Goal: Task Accomplishment & Management: Manage account settings

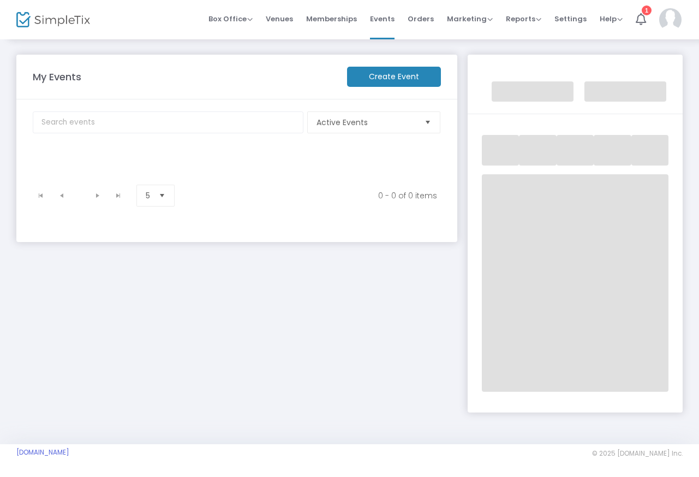
click at [205, 332] on div "My Events Create Event Active Events Event Category Type No section found 0 - 0…" at bounding box center [236, 228] width 451 height 347
click at [673, 21] on img at bounding box center [670, 19] width 22 height 23
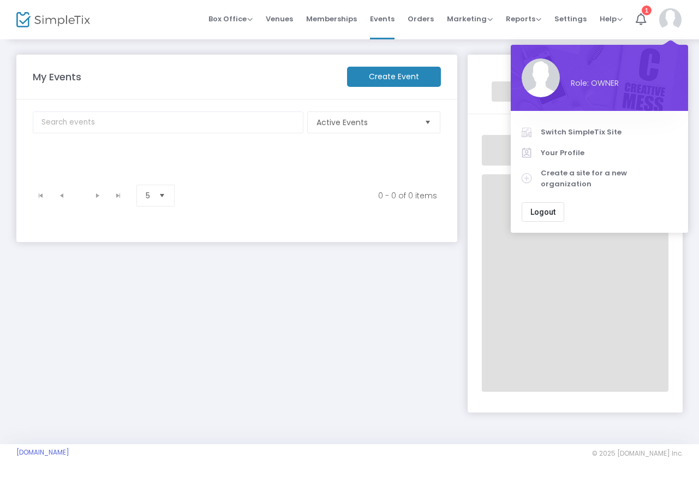
click at [545, 202] on button "Logout" at bounding box center [543, 212] width 43 height 20
